Goal: Task Accomplishment & Management: Manage account settings

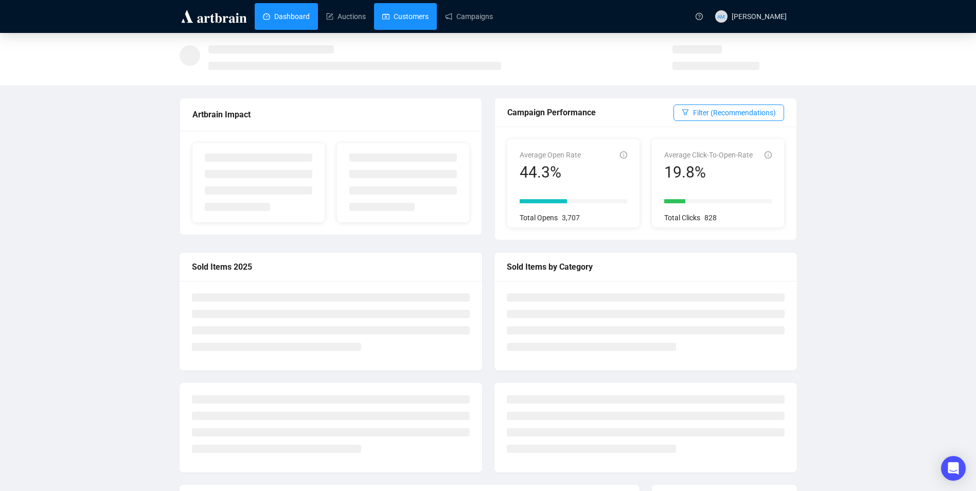
click at [408, 15] on link "Customers" at bounding box center [405, 16] width 46 height 27
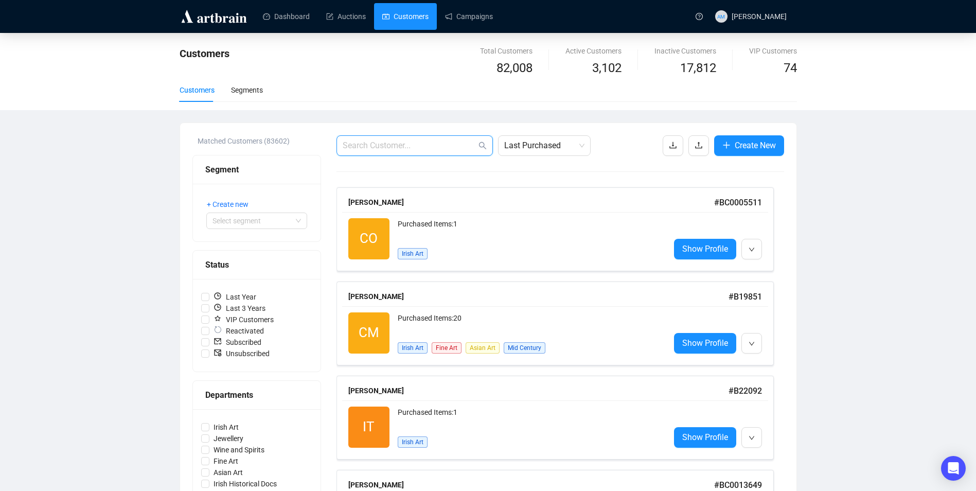
click at [441, 142] on input "text" at bounding box center [410, 145] width 134 height 12
paste input "[EMAIL_ADDRESS][DOMAIN_NAME]>"
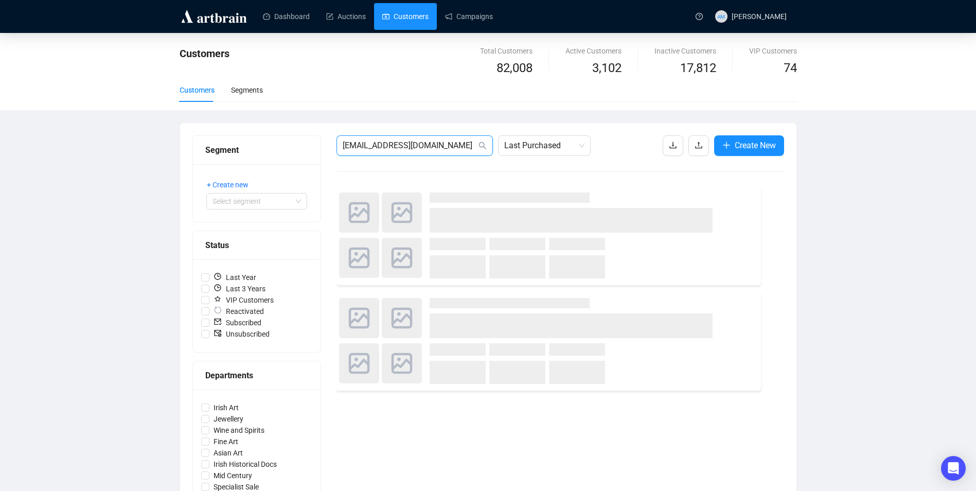
type input "[EMAIL_ADDRESS][DOMAIN_NAME]"
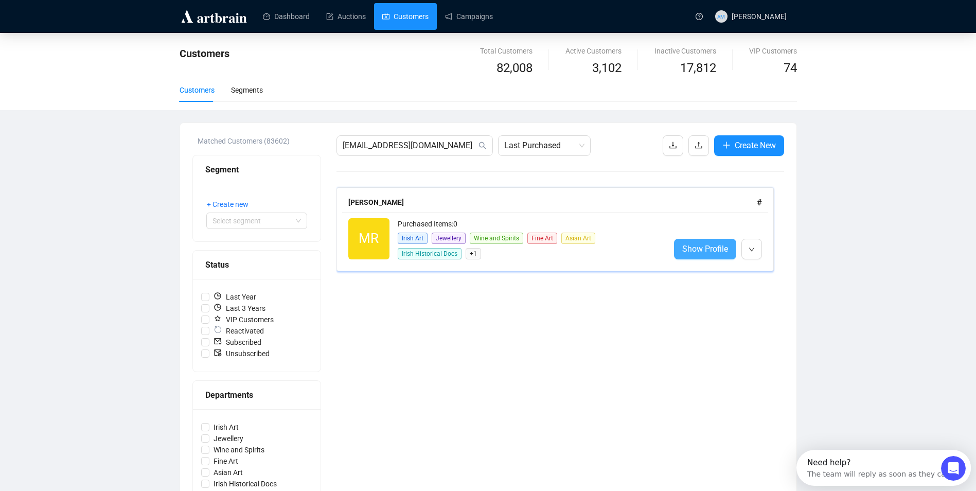
click at [713, 250] on span "Show Profile" at bounding box center [705, 248] width 46 height 13
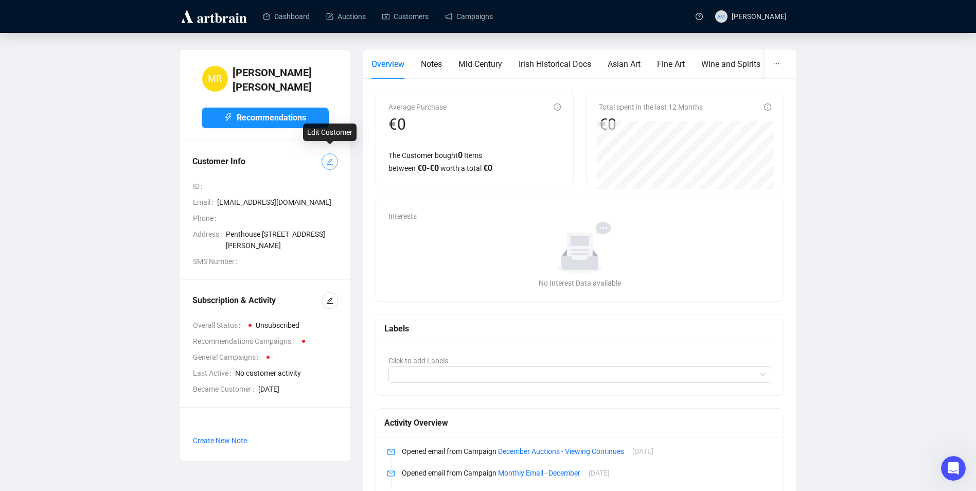
click at [327, 158] on icon "edit" at bounding box center [329, 161] width 7 height 7
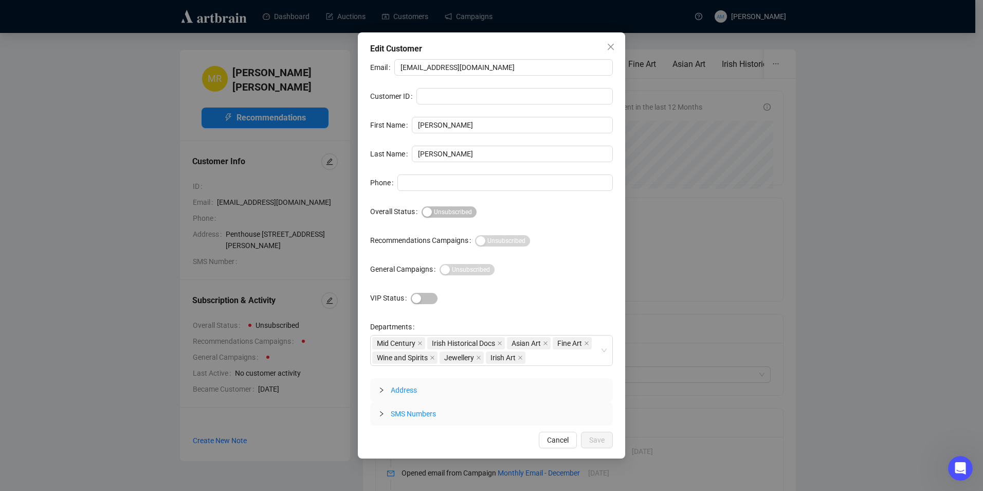
click at [556, 437] on span "Cancel" at bounding box center [558, 439] width 22 height 11
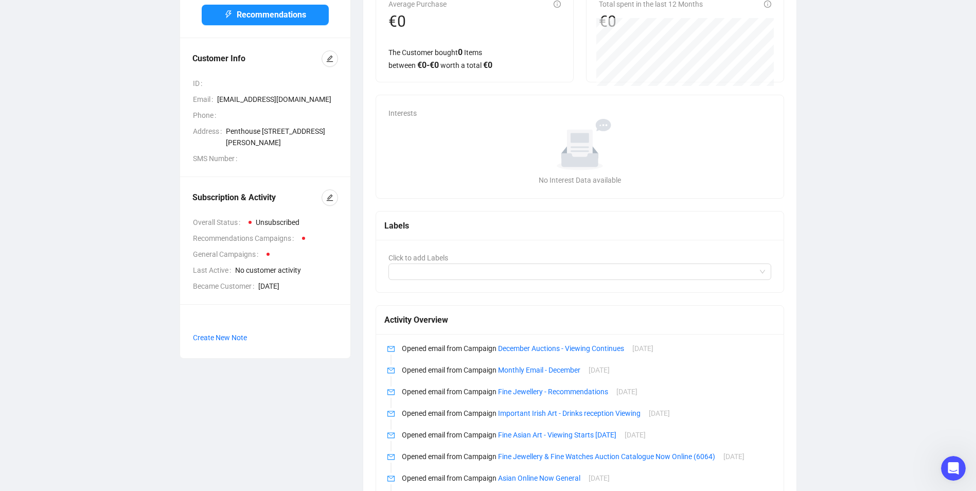
scroll to position [51, 0]
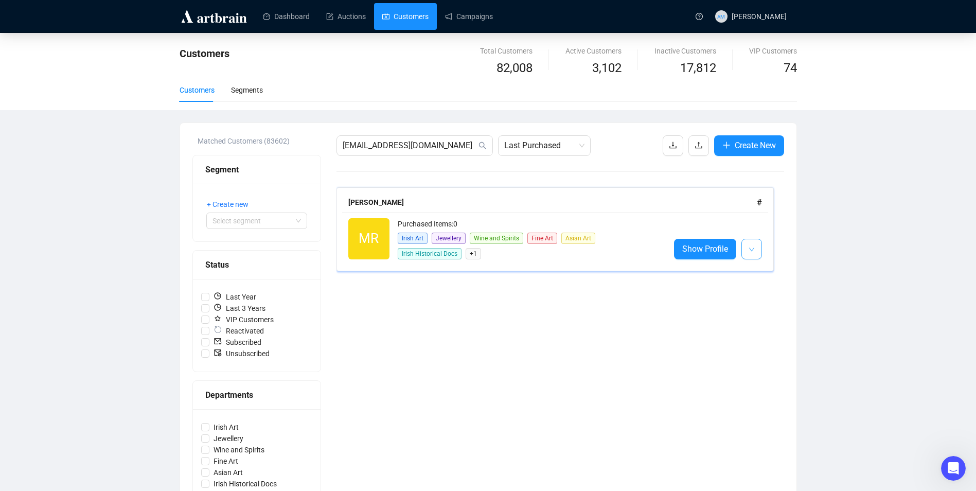
click at [756, 252] on button "button" at bounding box center [751, 249] width 21 height 21
click at [765, 290] on span "Delete" at bounding box center [772, 288] width 20 height 8
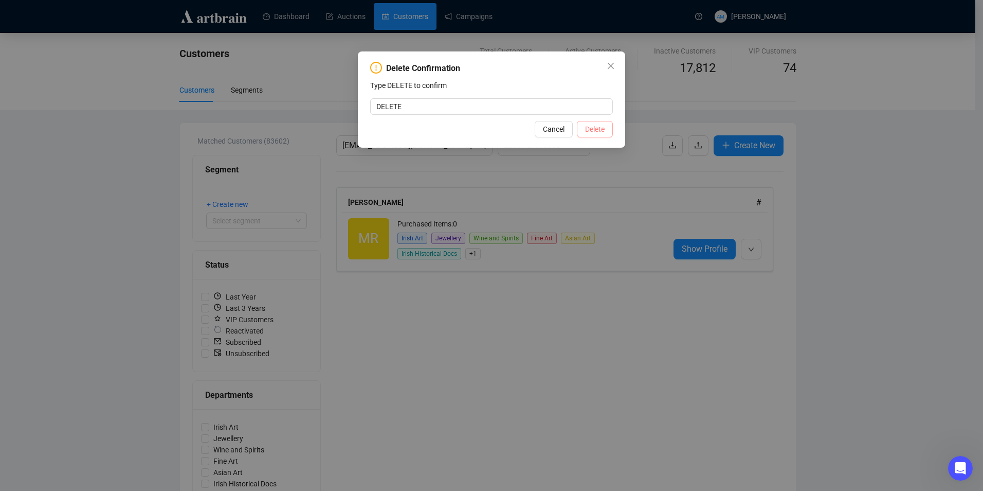
type input "DELETE"
click at [592, 129] on span "Delete" at bounding box center [595, 128] width 20 height 11
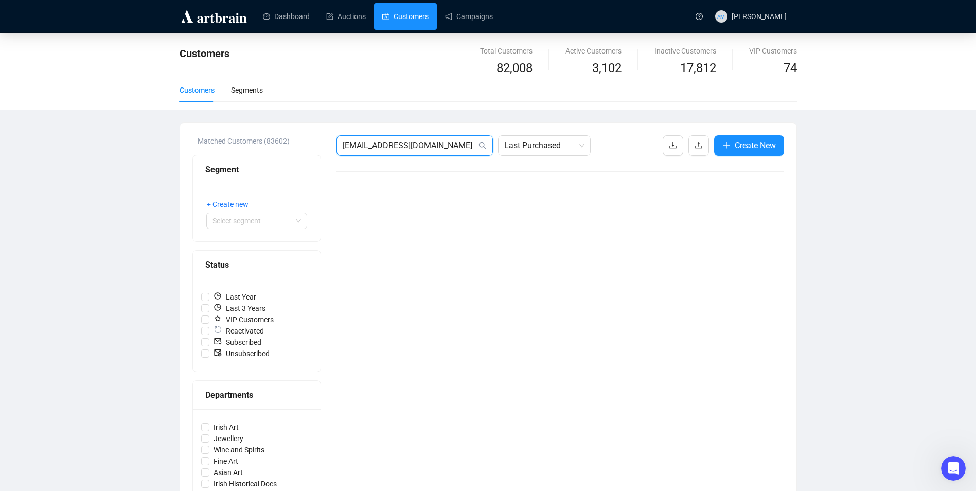
drag, startPoint x: 454, startPoint y: 147, endPoint x: 266, endPoint y: 150, distance: 187.7
click at [268, 153] on div "Matched Customers (83602) Segment + Create new Select segment Status Last Year …" at bounding box center [487, 403] width 591 height 536
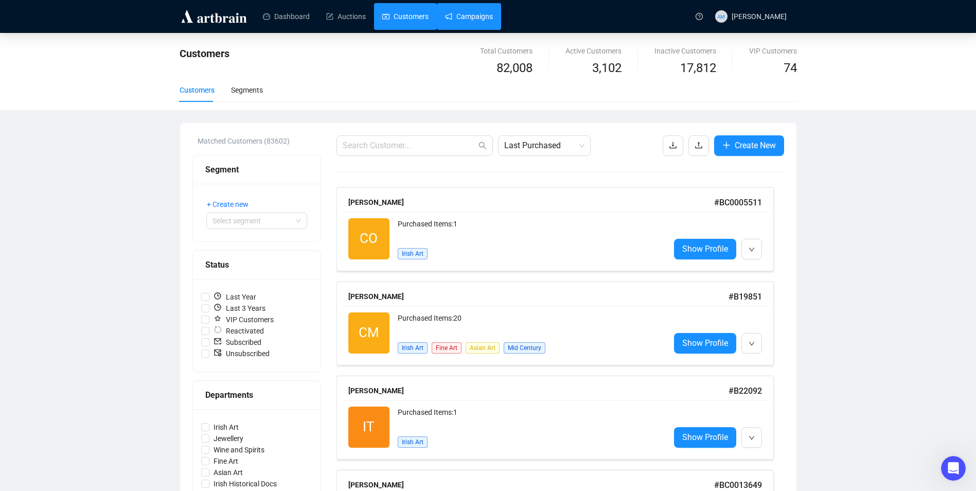
click at [454, 20] on link "Campaigns" at bounding box center [469, 16] width 48 height 27
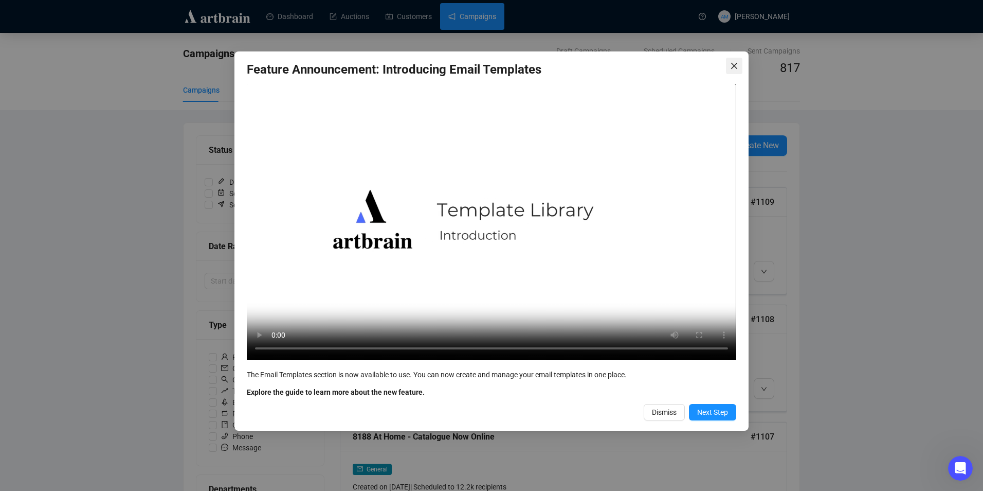
click at [733, 63] on icon "close" at bounding box center [734, 66] width 8 height 8
